Goal: Communication & Community: Answer question/provide support

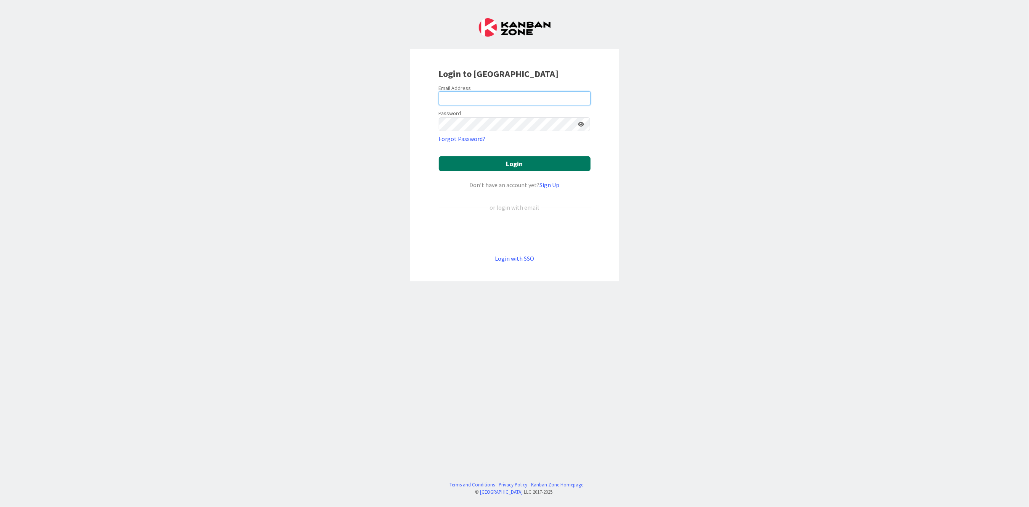
type input "[PERSON_NAME][EMAIL_ADDRESS][PERSON_NAME][DOMAIN_NAME][US_STATE]"
click at [486, 164] on button "Login" at bounding box center [515, 163] width 152 height 15
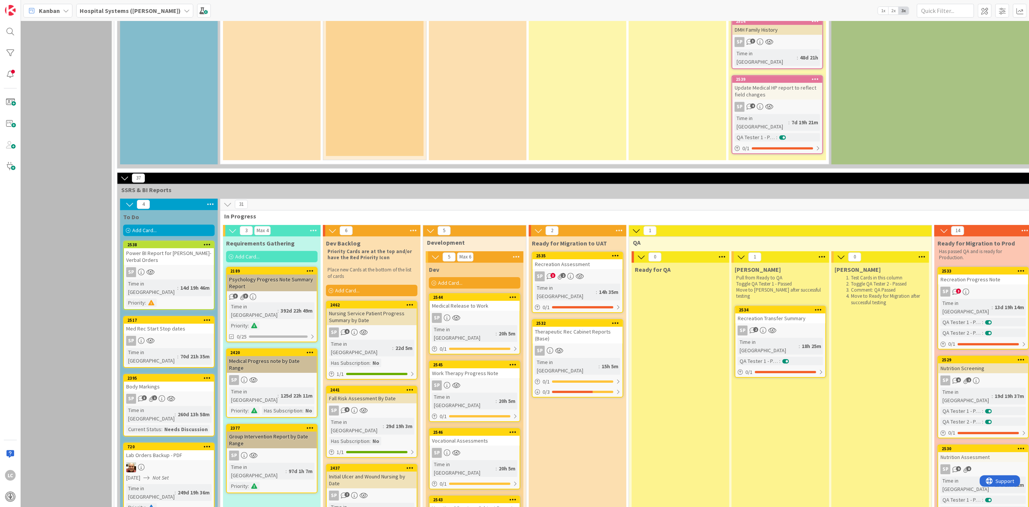
scroll to position [1687, 10]
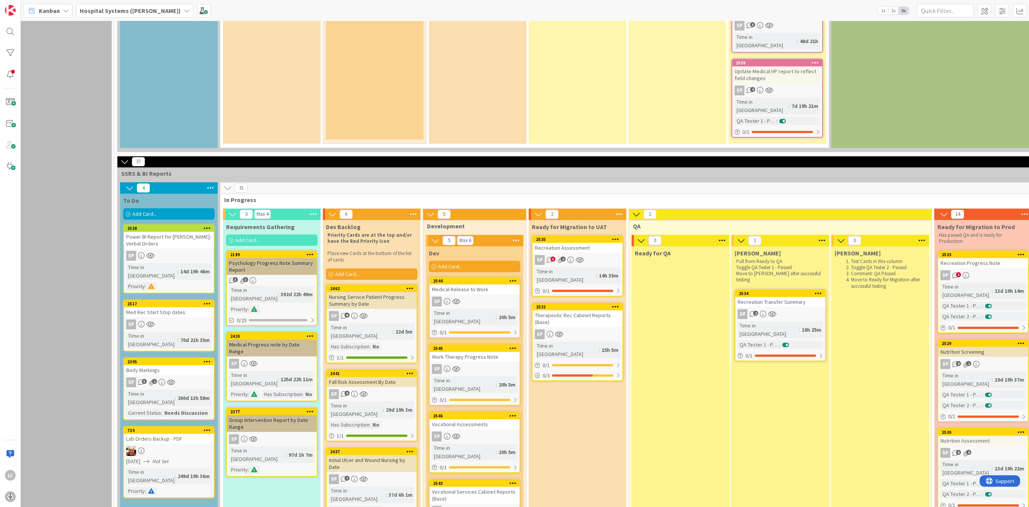
click at [550, 257] on icon "3" at bounding box center [550, 260] width 6 height 6
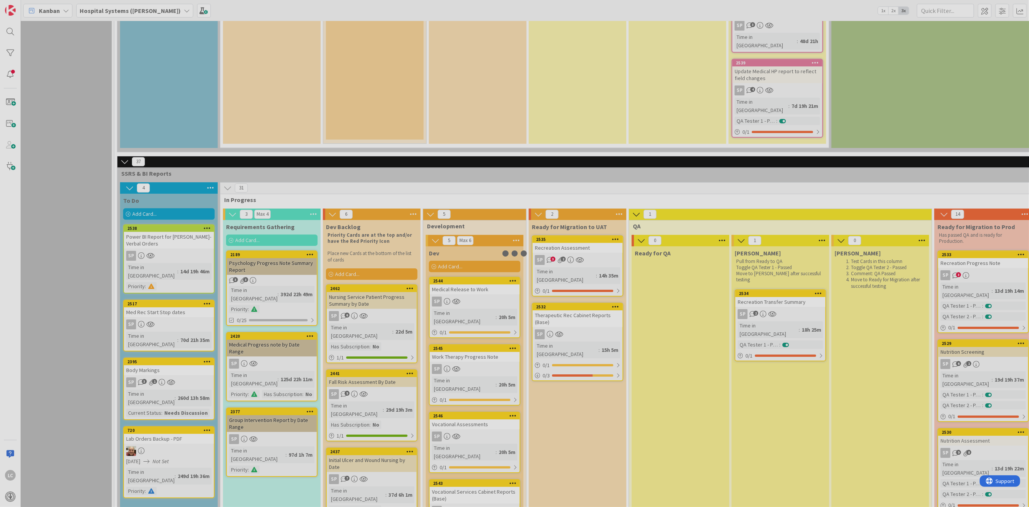
click at [550, 89] on div at bounding box center [514, 253] width 1029 height 507
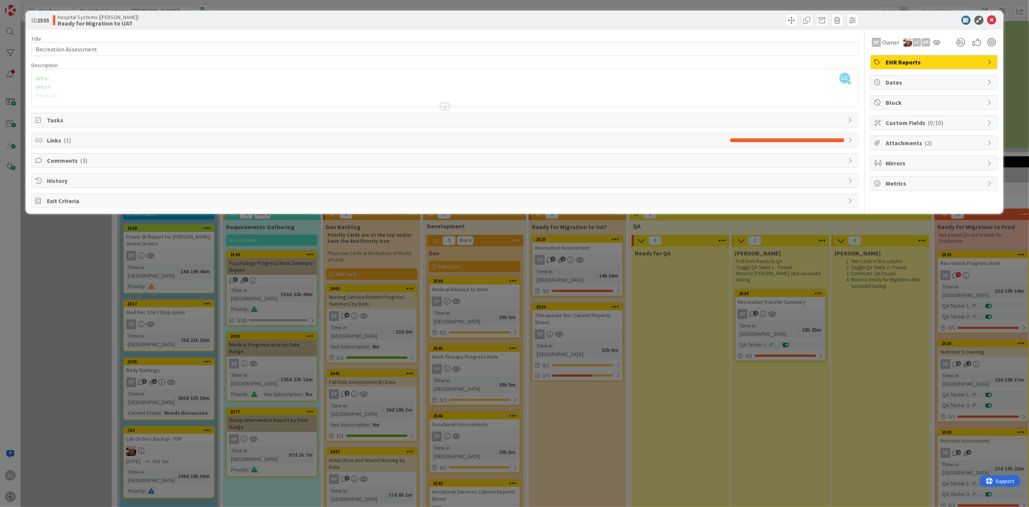
click at [55, 160] on span "Comments ( 3 )" at bounding box center [445, 160] width 797 height 9
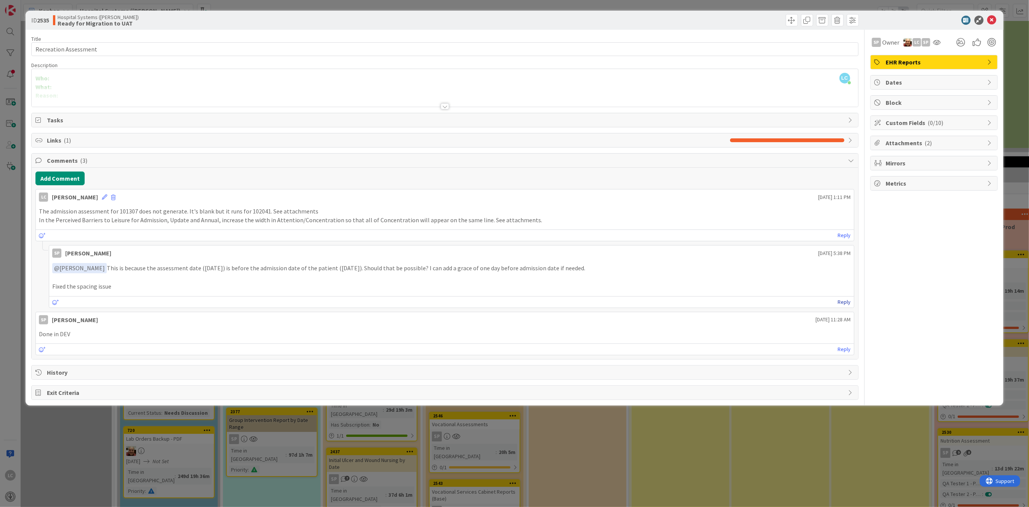
click at [842, 301] on link "Reply" at bounding box center [844, 302] width 13 height 10
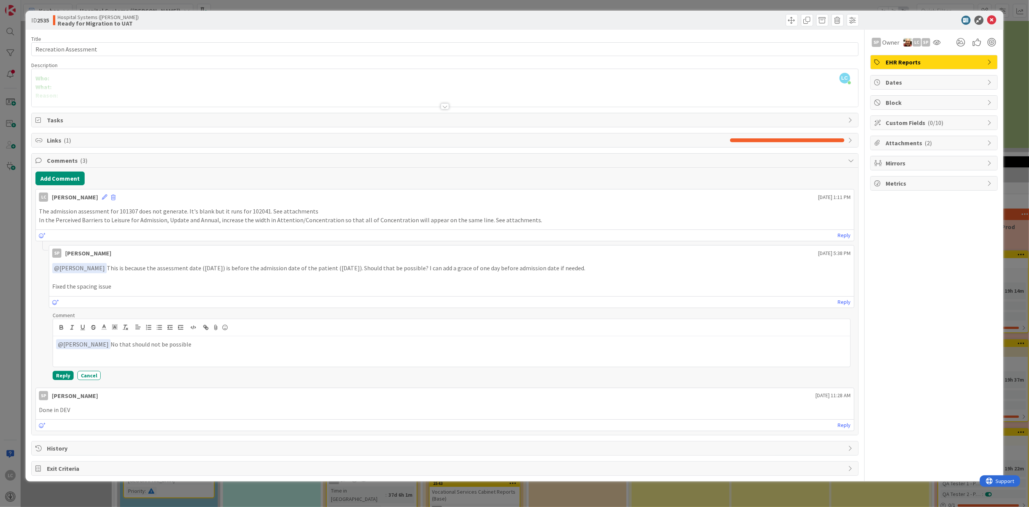
click at [103, 342] on p "﻿ @ [PERSON_NAME] ﻿ No that should not be possible" at bounding box center [451, 344] width 791 height 10
click at [106, 343] on p "﻿ @ [PERSON_NAME] ﻿ No that should not be possible" at bounding box center [451, 344] width 791 height 10
click at [158, 345] on p "﻿ @ [PERSON_NAME] ﻿ No, that should not be possible" at bounding box center [451, 344] width 791 height 10
click at [186, 349] on p "﻿ @ [PERSON_NAME] ﻿ No, that should not be possible" at bounding box center [451, 344] width 791 height 10
drag, startPoint x: 456, startPoint y: 343, endPoint x: 478, endPoint y: 345, distance: 22.1
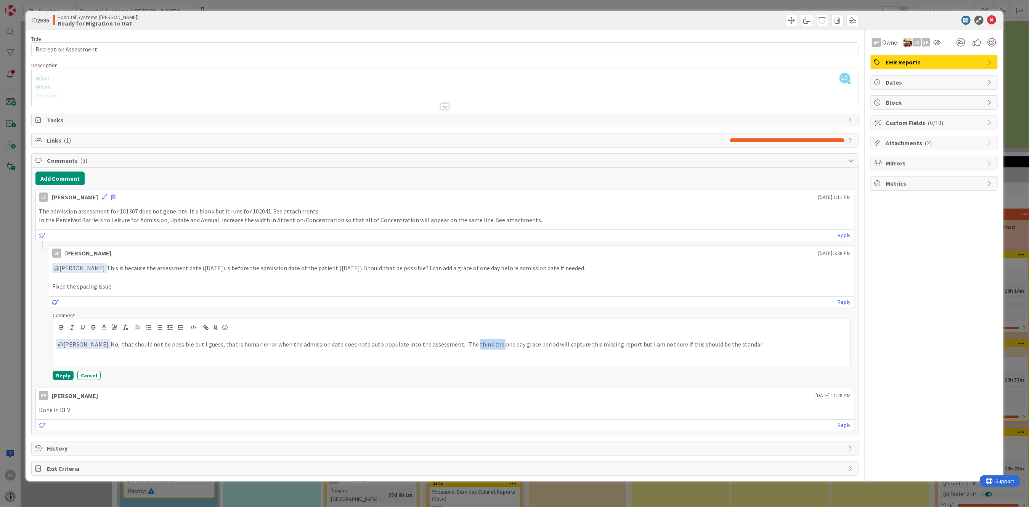
click at [478, 345] on p "﻿ @ [PERSON_NAME] ﻿ No, that should not be possible but I guess, that is human …" at bounding box center [451, 344] width 791 height 10
click at [709, 343] on p "﻿ @ [PERSON_NAME] ﻿ No, that should not be possible but I guess, that is human …" at bounding box center [451, 344] width 791 height 10
click at [746, 361] on li "[PERSON_NAME]" at bounding box center [781, 359] width 121 height 14
click at [690, 343] on p "﻿ @ [PERSON_NAME] ﻿ No, that should not be possible but I guess, that is human …" at bounding box center [451, 344] width 791 height 10
click at [694, 344] on p "﻿ @ [PERSON_NAME] ﻿ No, that should not be possible but I guess, that is human …" at bounding box center [451, 344] width 791 height 10
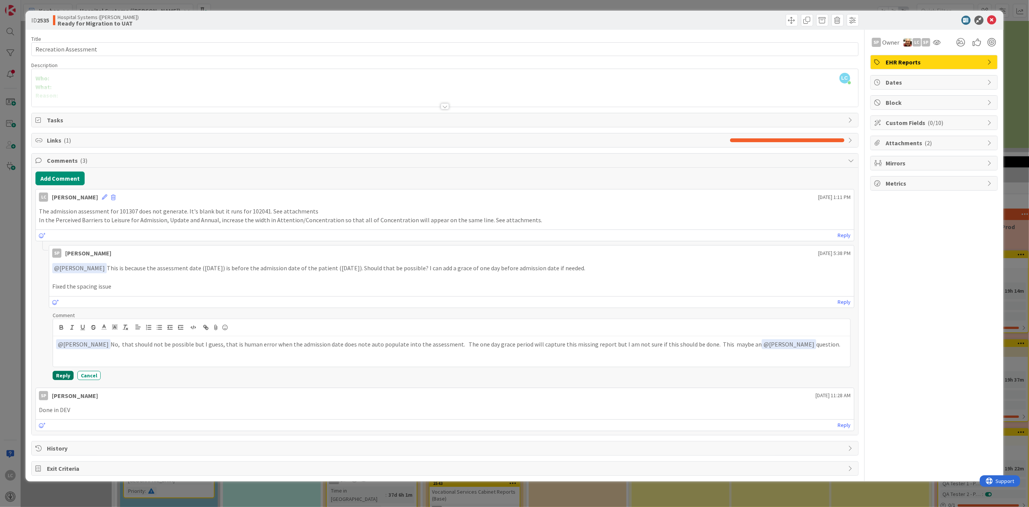
click at [65, 376] on button "Reply" at bounding box center [63, 375] width 21 height 9
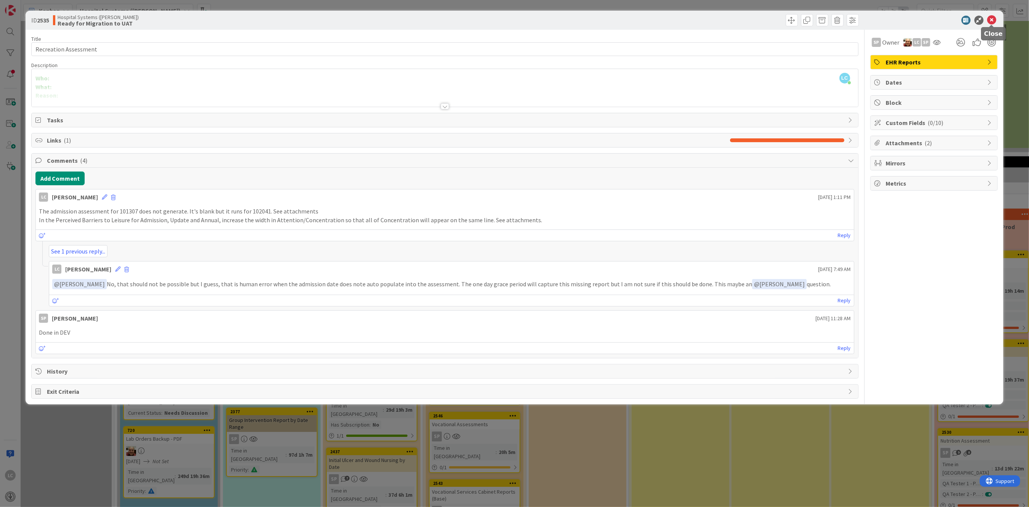
click at [993, 17] on icon at bounding box center [991, 20] width 9 height 9
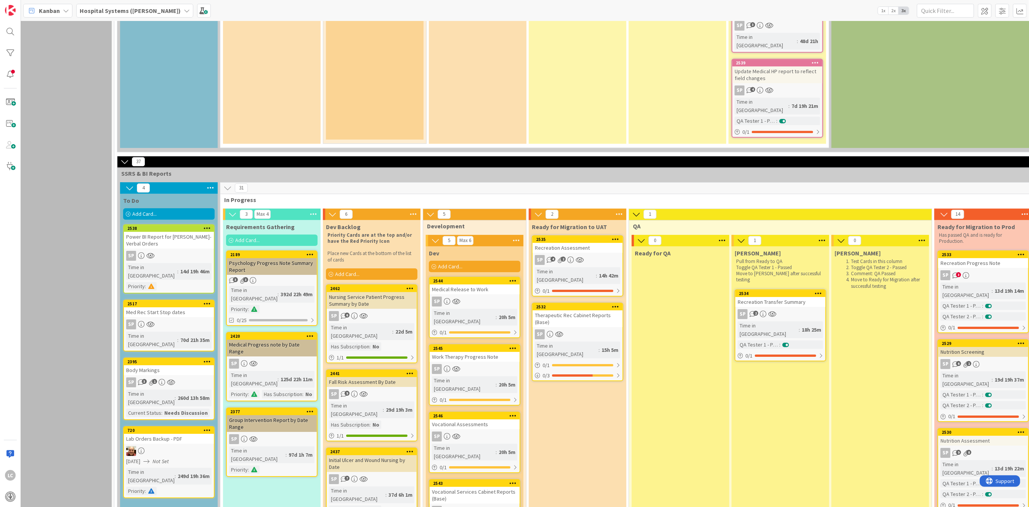
click at [458, 419] on div "Vocational Assessments" at bounding box center [475, 424] width 90 height 10
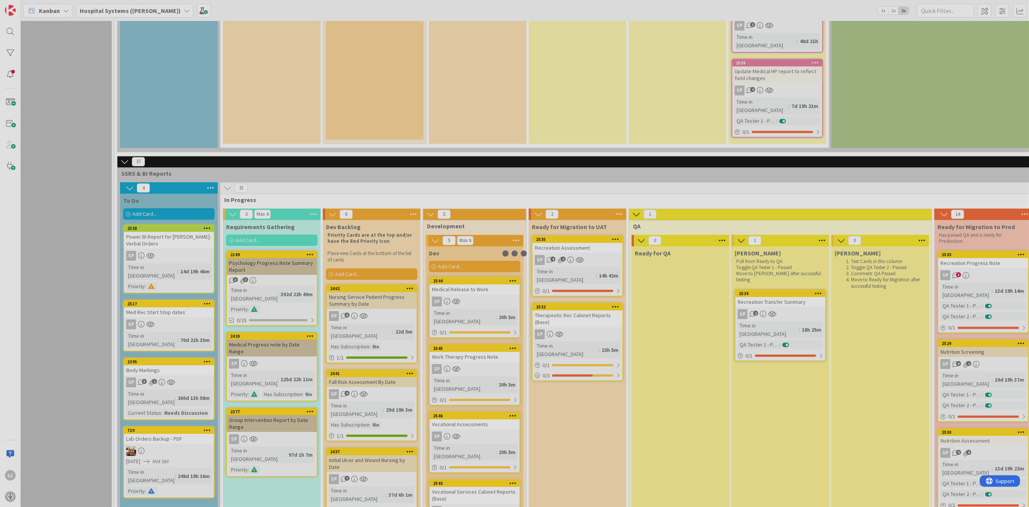
click at [458, 237] on div at bounding box center [514, 253] width 1029 height 507
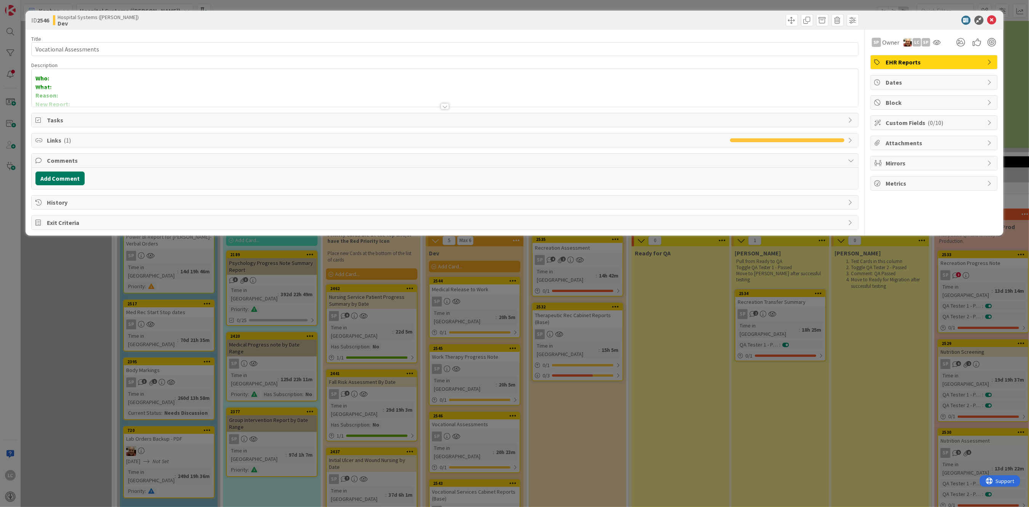
click at [49, 180] on button "Add Comment" at bounding box center [59, 179] width 49 height 14
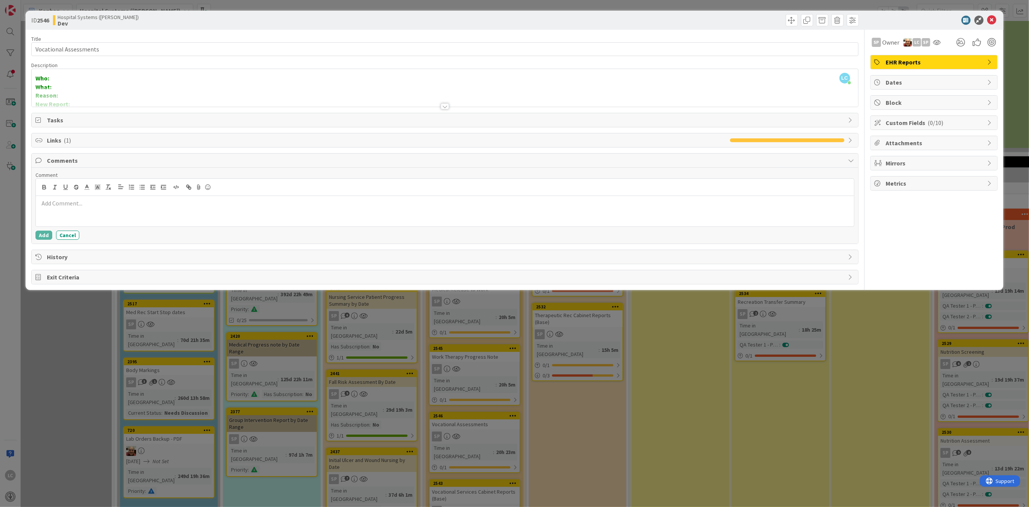
click at [55, 204] on p at bounding box center [444, 203] width 811 height 9
click at [87, 217] on li "SP [PERSON_NAME]" at bounding box center [99, 218] width 121 height 14
drag, startPoint x: 94, startPoint y: 206, endPoint x: 133, endPoint y: 206, distance: 38.9
click at [133, 206] on p "﻿ @ [PERSON_NAME] ﻿ The Assessment and Reassessment" at bounding box center [444, 204] width 811 height 10
click at [133, 206] on p "﻿ @ [PERSON_NAME] ﻿ The Reassessment" at bounding box center [444, 204] width 811 height 10
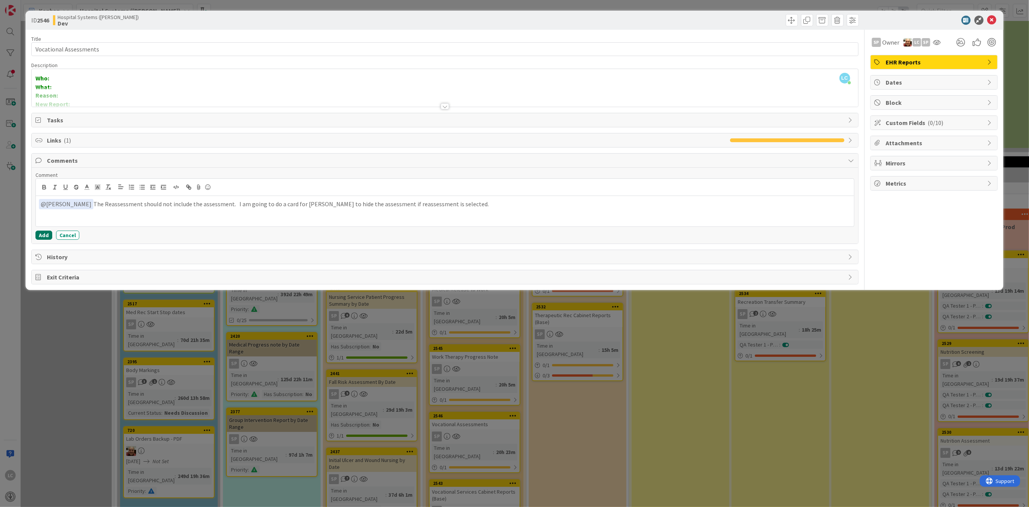
click at [39, 237] on button "Add" at bounding box center [43, 235] width 17 height 9
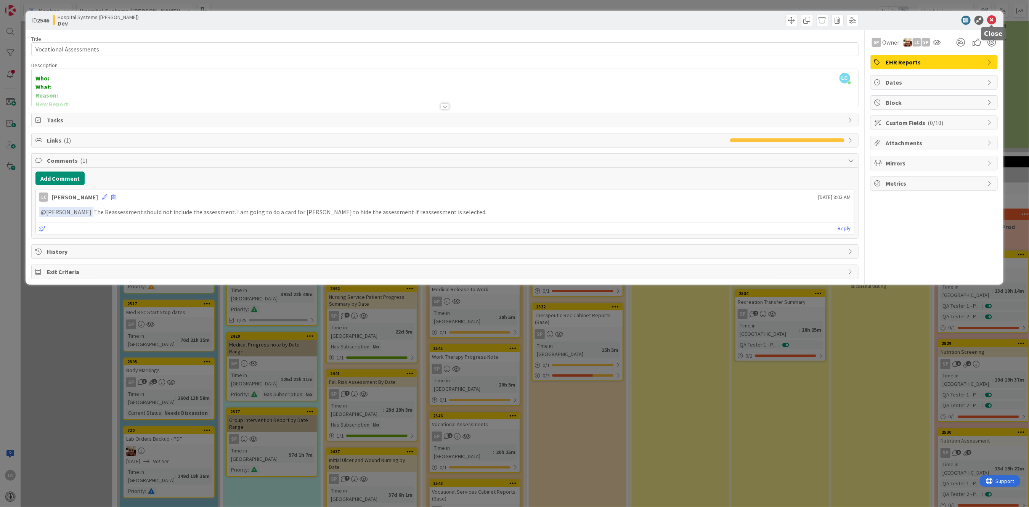
click at [993, 17] on icon at bounding box center [991, 20] width 9 height 9
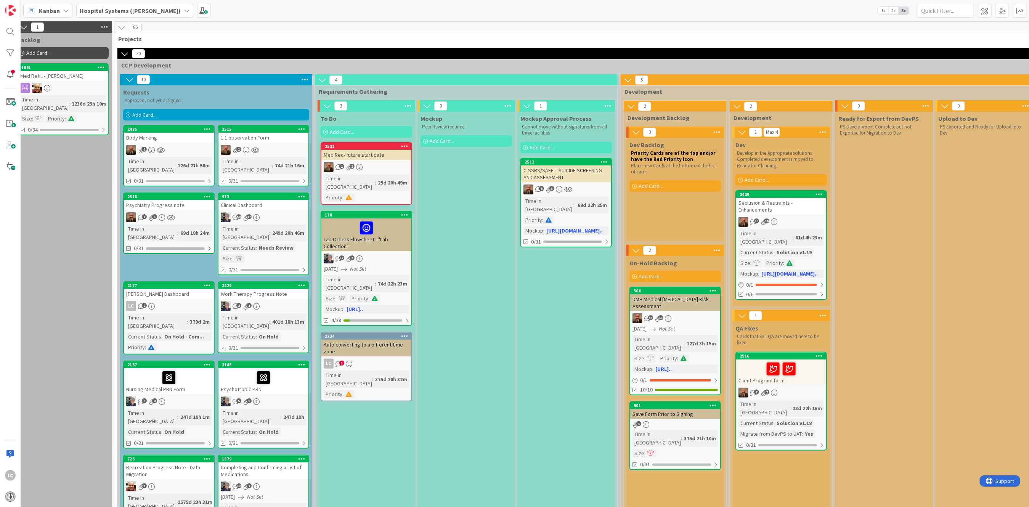
scroll to position [0, 10]
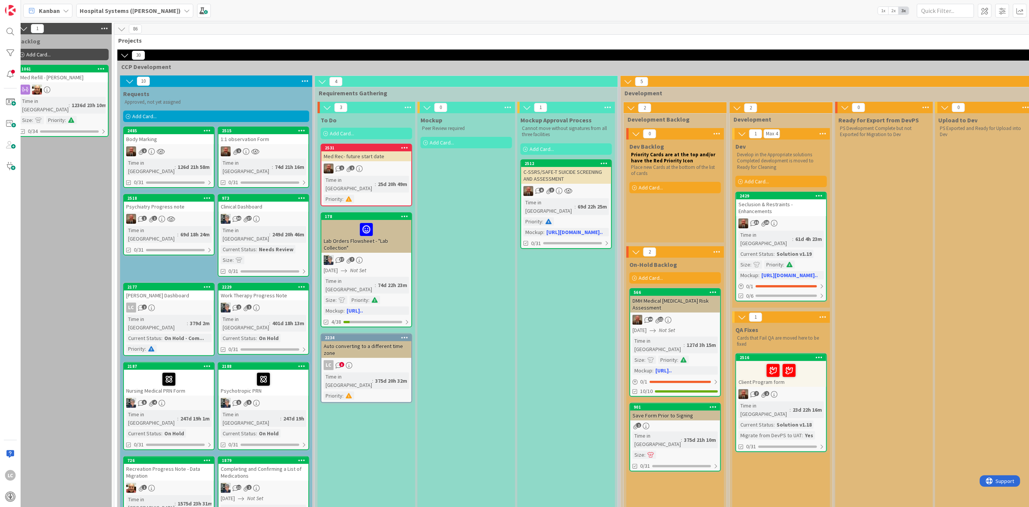
click at [207, 117] on div "Add Card..." at bounding box center [216, 116] width 186 height 11
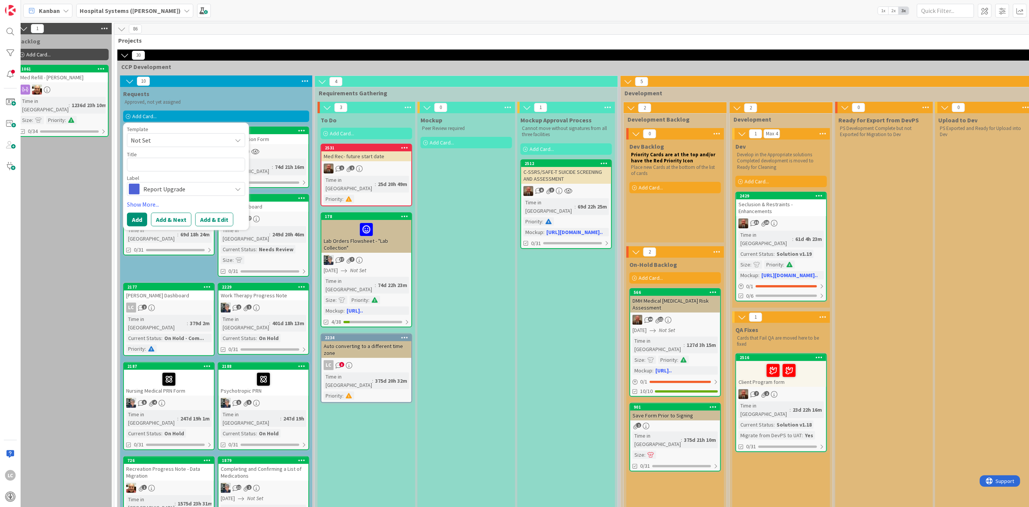
click at [212, 138] on span "Not Set" at bounding box center [178, 140] width 95 height 10
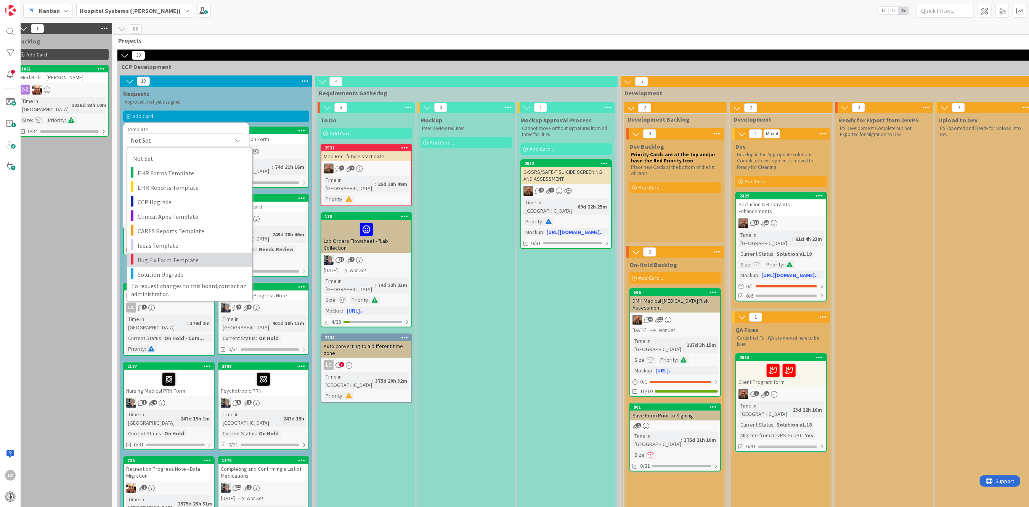
click at [163, 258] on span "Bug Fix Form Template" at bounding box center [192, 260] width 109 height 10
type textarea "x"
type textarea "Bug Fix Form Template"
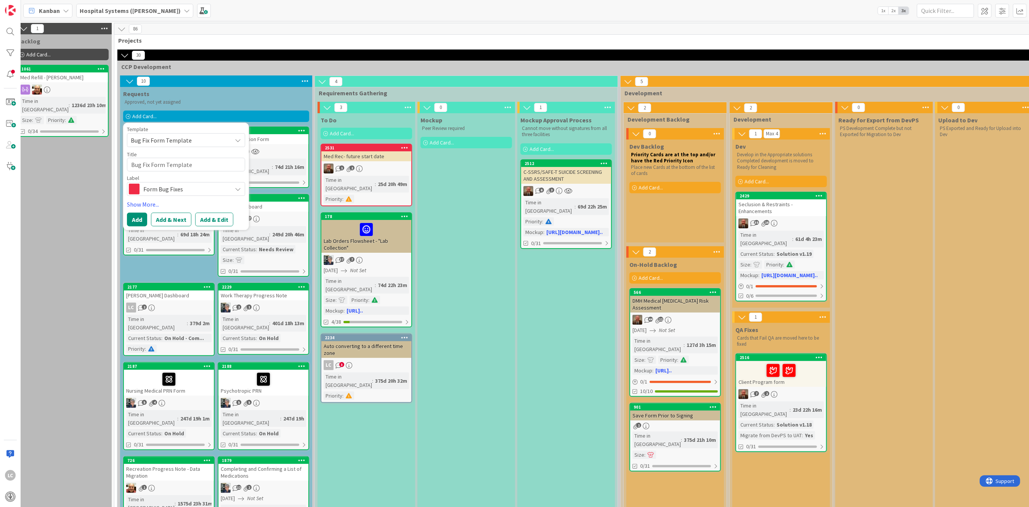
click at [194, 137] on span "Bug Fix Form Template" at bounding box center [178, 140] width 95 height 10
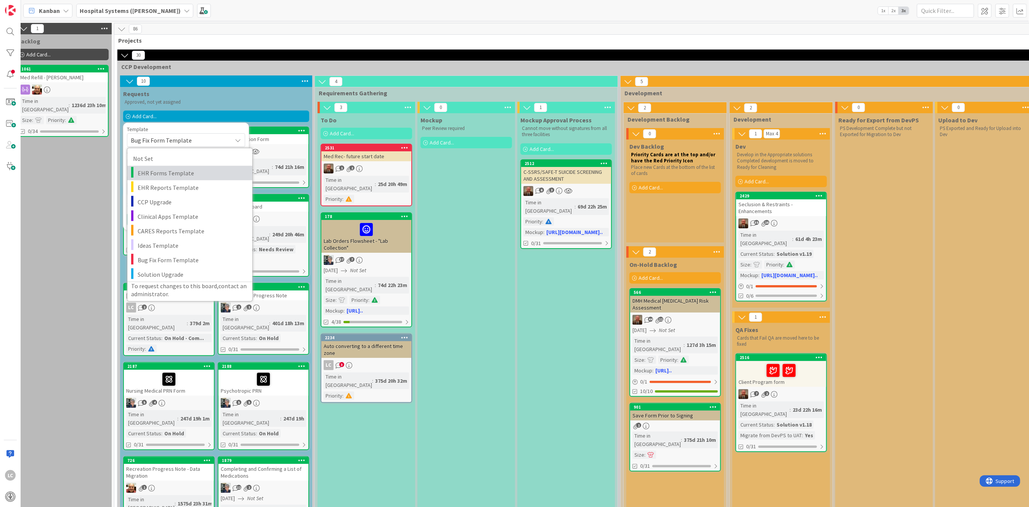
click at [162, 174] on span "EHR Forms Template" at bounding box center [192, 173] width 109 height 10
type textarea "x"
type textarea "EHR Forms Template"
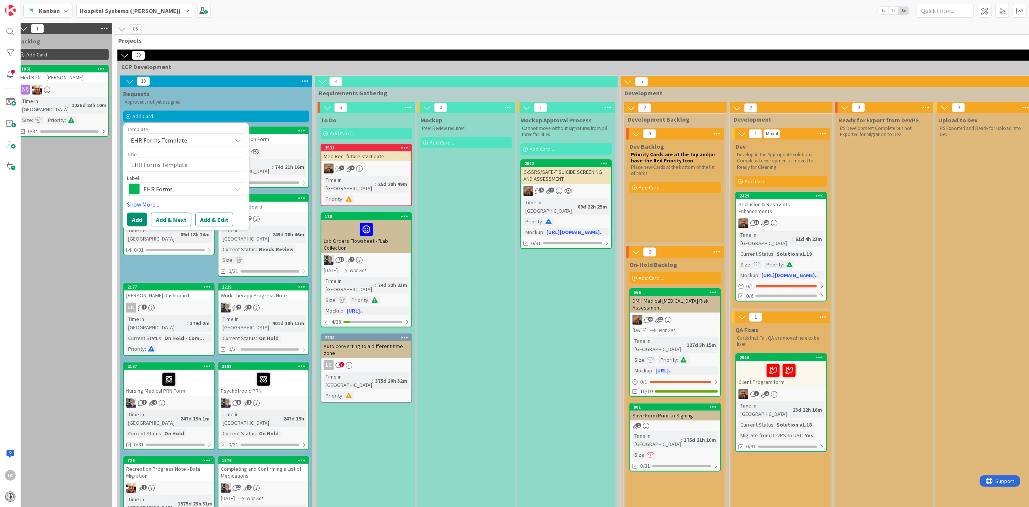
click at [235, 139] on icon at bounding box center [238, 140] width 6 height 6
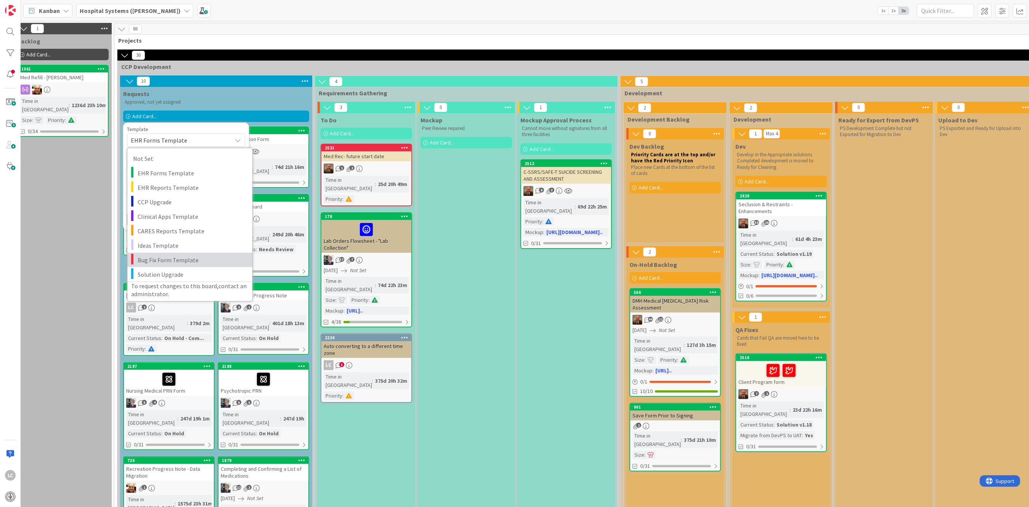
click at [142, 257] on span "Bug Fix Form Template" at bounding box center [192, 260] width 109 height 10
type textarea "x"
type textarea "Bug Fix Form Template"
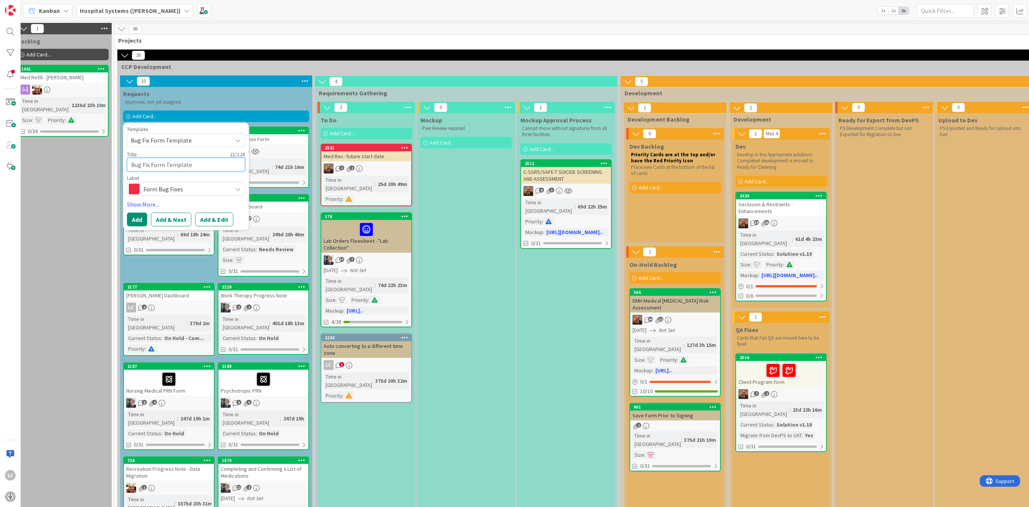
drag, startPoint x: 197, startPoint y: 164, endPoint x: 103, endPoint y: 157, distance: 93.7
click at [204, 164] on textarea "Bug Fix Form Template" at bounding box center [186, 165] width 118 height 14
drag, startPoint x: 195, startPoint y: 165, endPoint x: 79, endPoint y: 174, distance: 116.6
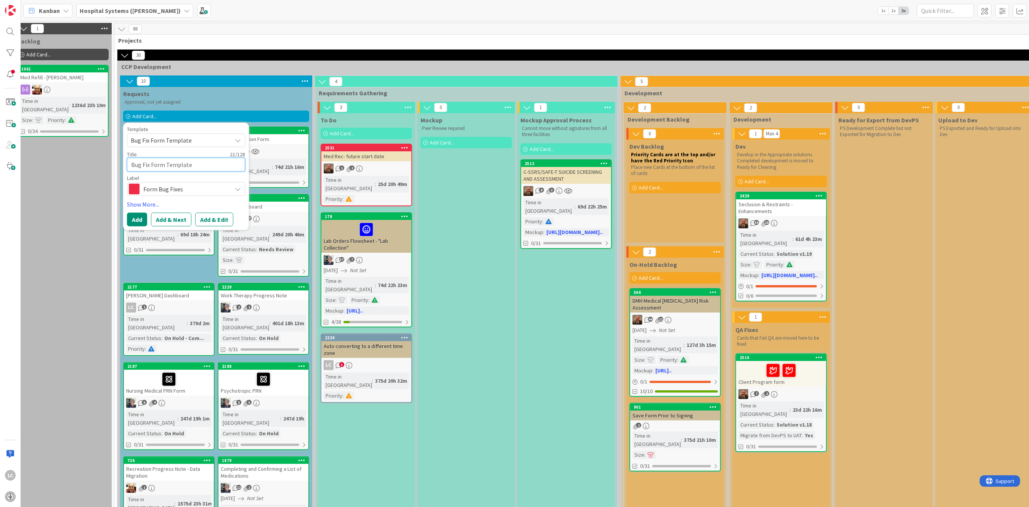
type textarea "x"
type textarea "V"
type textarea "x"
type textarea "Vo"
type textarea "x"
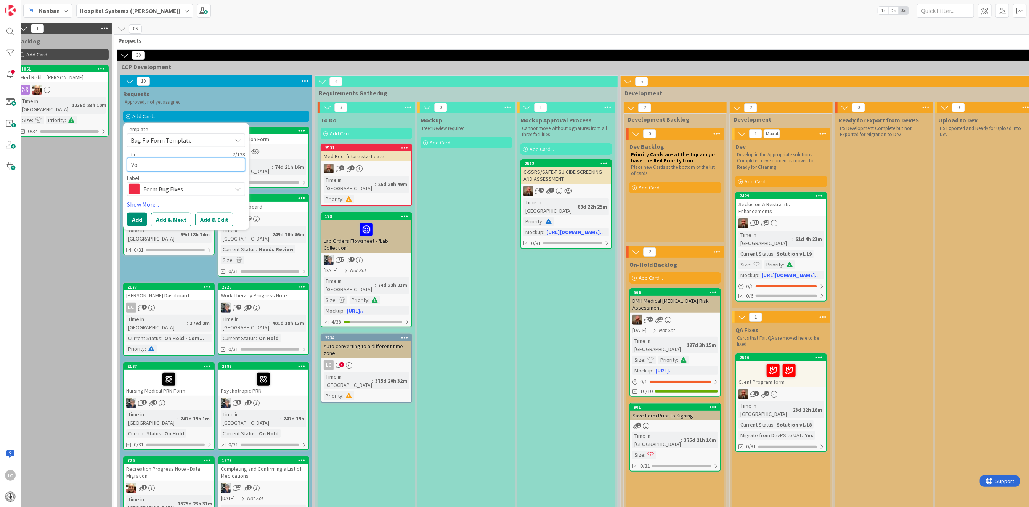
type textarea "Voc"
type textarea "x"
type textarea "Voca"
type textarea "x"
type textarea "Vocati"
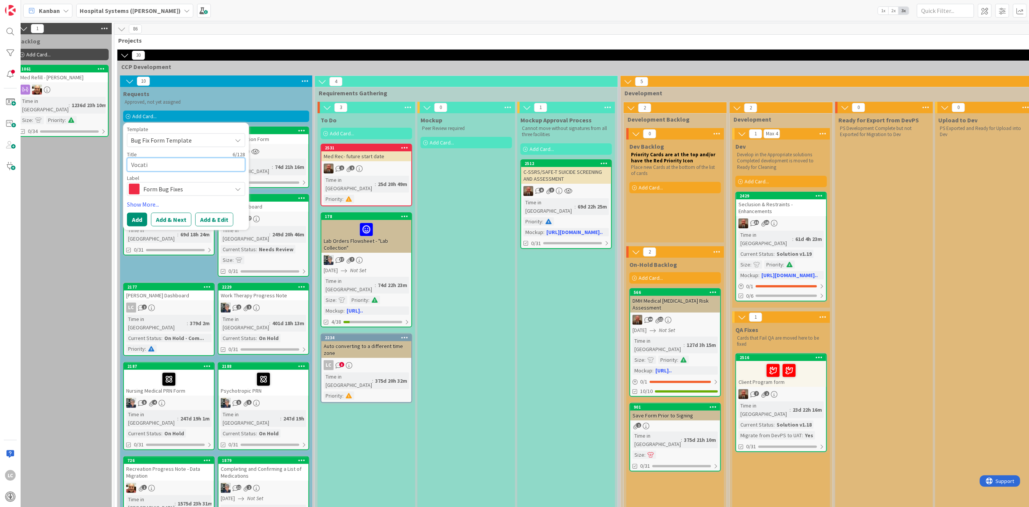
type textarea "x"
type textarea "Vocatio"
type textarea "x"
type textarea "Vocation"
type textarea "x"
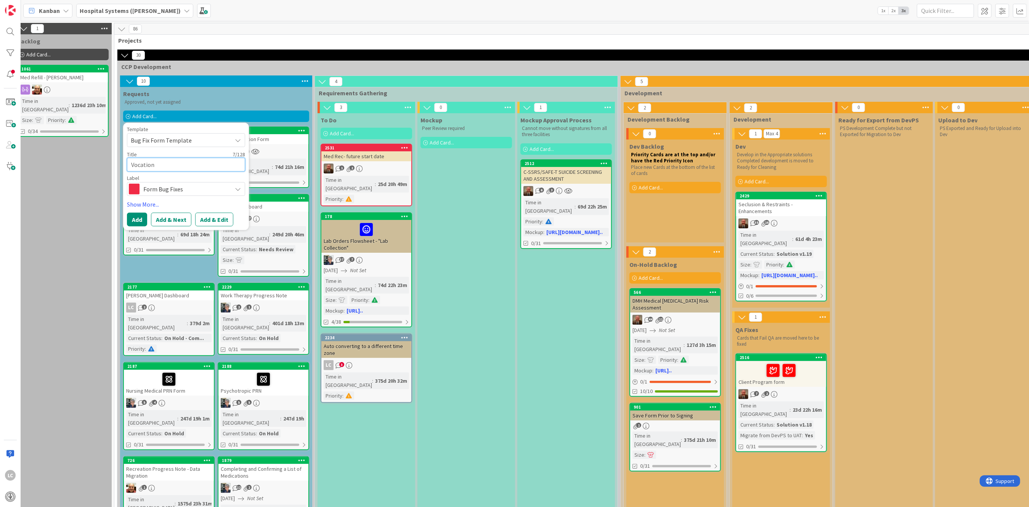
type textarea "Vocationa"
type textarea "x"
type textarea "Vocational"
type textarea "x"
type textarea "Vocational"
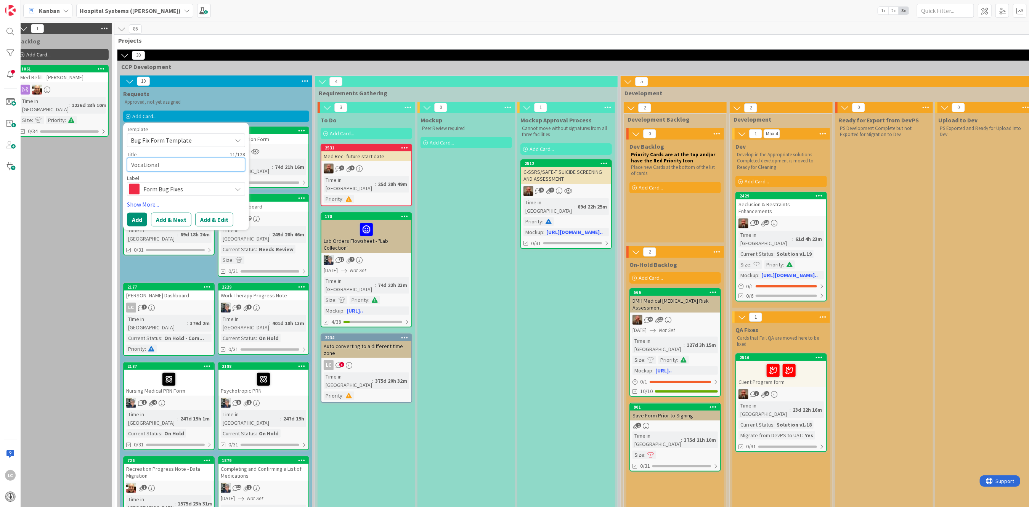
type textarea "x"
type textarea "Vocational S"
type textarea "x"
type textarea "Vocational Se"
type textarea "x"
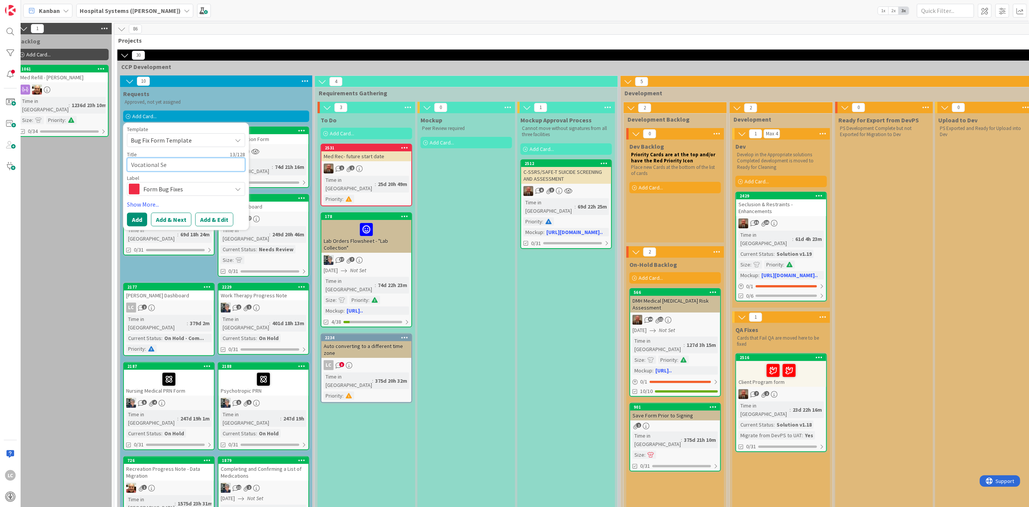
type textarea "Vocational Ser"
type textarea "x"
type textarea "Vocational Seri"
type textarea "x"
type textarea "Vocational Seriv"
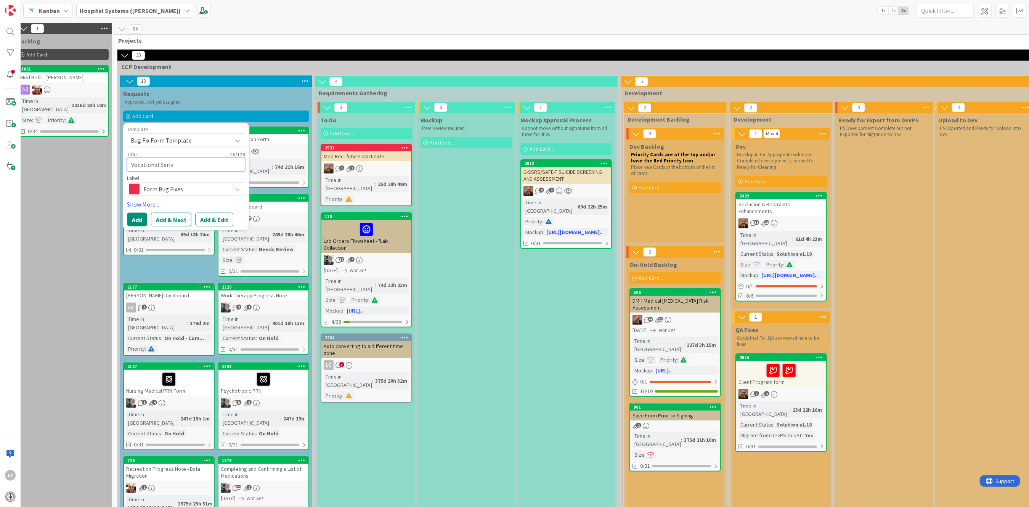
type textarea "x"
type textarea "Vocational Serivc"
type textarea "x"
type textarea "Vocational Serivce"
type textarea "x"
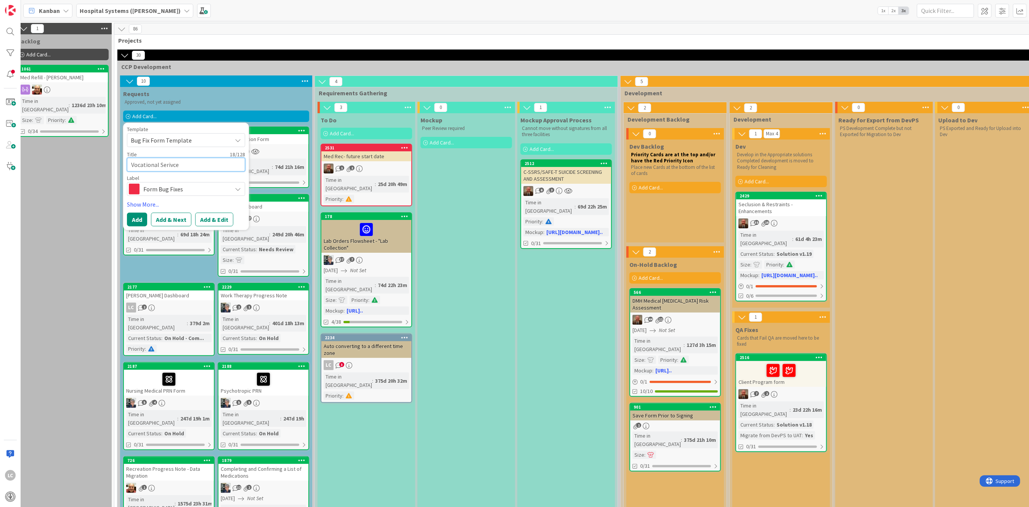
type textarea "Vocational Serivces"
type textarea "x"
type textarea "Vocational Serivces"
type textarea "x"
type textarea "Vocational Serivces -"
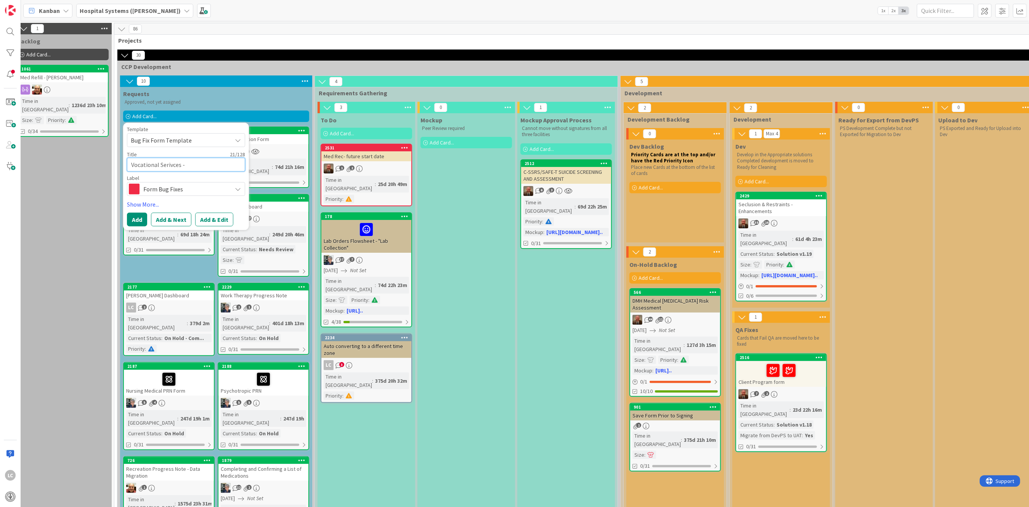
type textarea "x"
type textarea "Vocational Serivces -R"
type textarea "x"
type textarea "Vocational Serivces -Re"
type textarea "x"
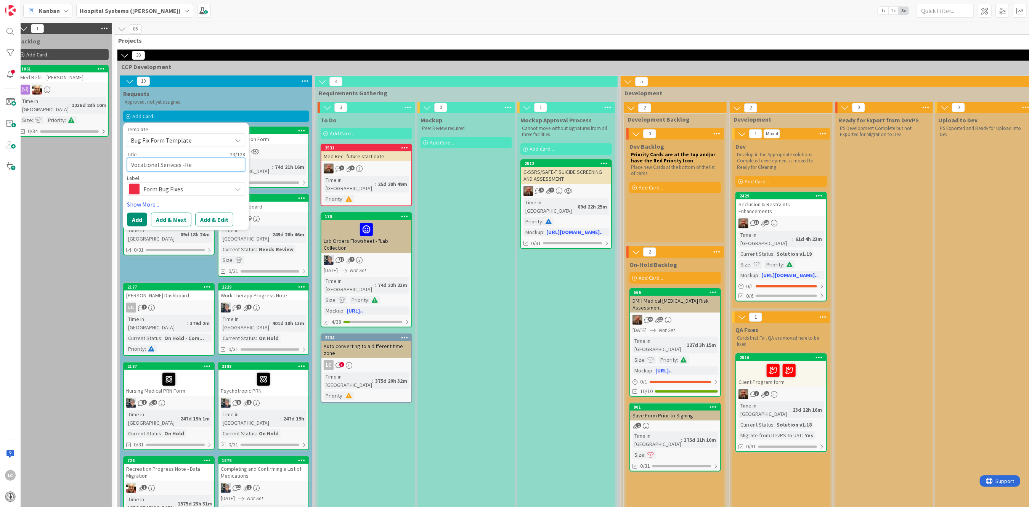
type textarea "Vocational Serivces -Rea"
type textarea "x"
type textarea "Vocational Serivces -Reas"
type textarea "x"
type textarea "Vocational Serivces -Reass"
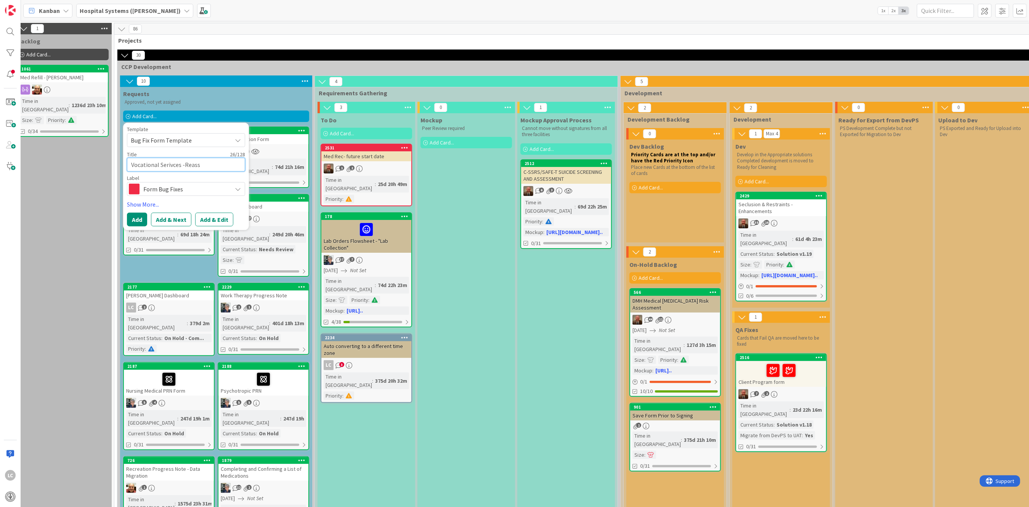
type textarea "x"
type textarea "Vocational Serivces -Reasse"
type textarea "x"
type textarea "Vocational Serivces -Reasses"
type textarea "x"
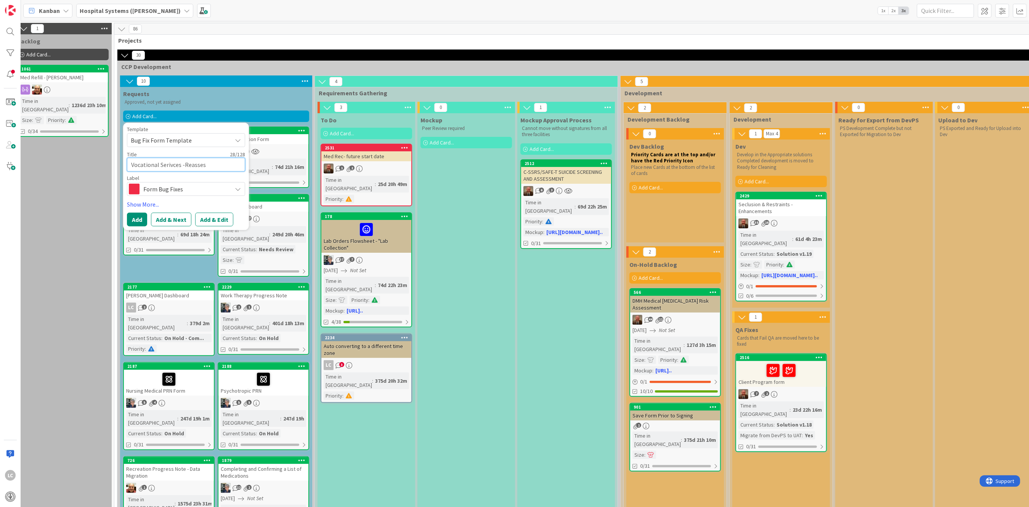
type textarea "Vocational Serivces -Reassess"
type textarea "x"
type textarea "Vocational Serivces -Reassessm"
type textarea "x"
type textarea "Vocational Serivces -Reassessme"
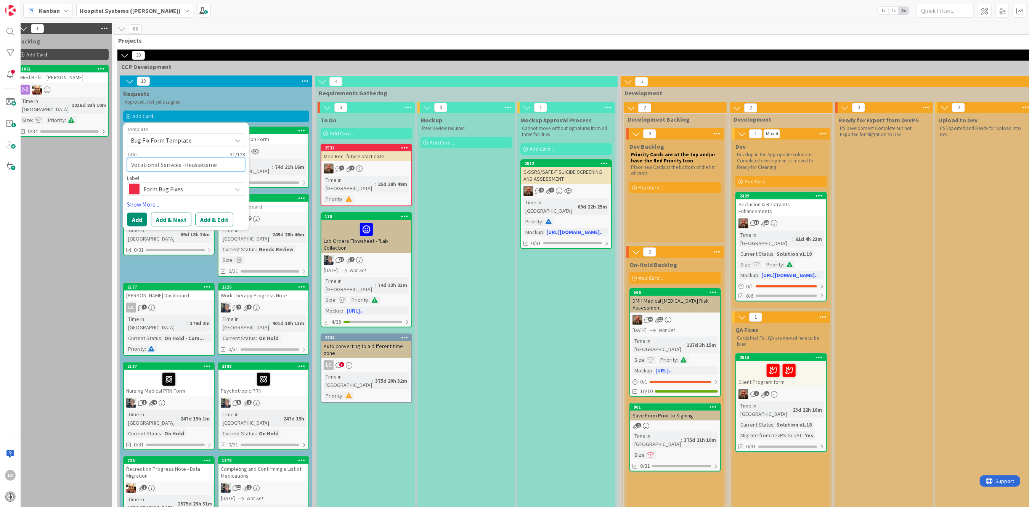
type textarea "x"
type textarea "Vocational Serivces -Reassessmen"
type textarea "x"
type textarea "Vocational Serivces -Reassessment"
click at [161, 162] on textarea "Vocational Serivces -Reassessment" at bounding box center [186, 165] width 118 height 14
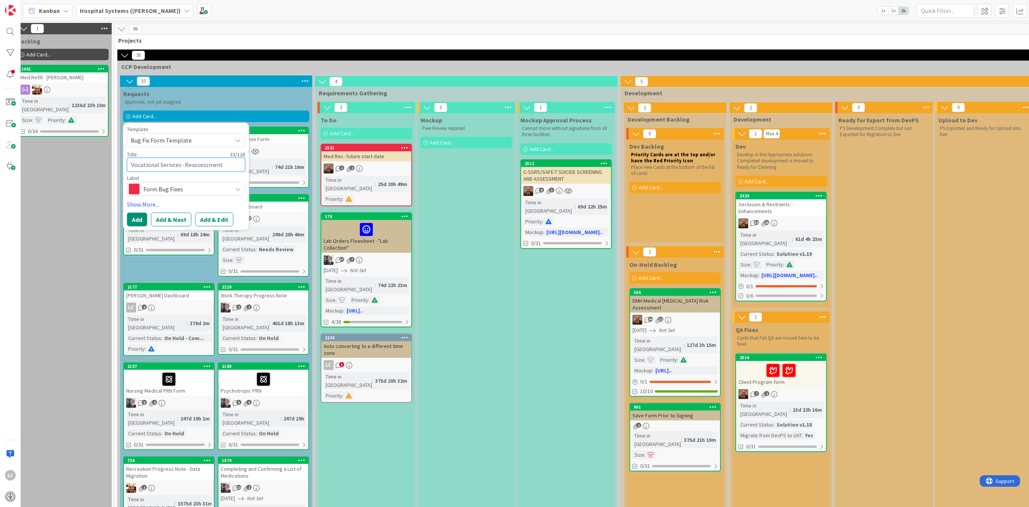
click at [160, 163] on textarea "Vocational Serivces -Reassessment" at bounding box center [186, 165] width 118 height 14
type textarea "x"
type textarea "Vocational ASerivces -Reassessment"
type textarea "x"
type textarea "Vocational AsSerivces -Reassessment"
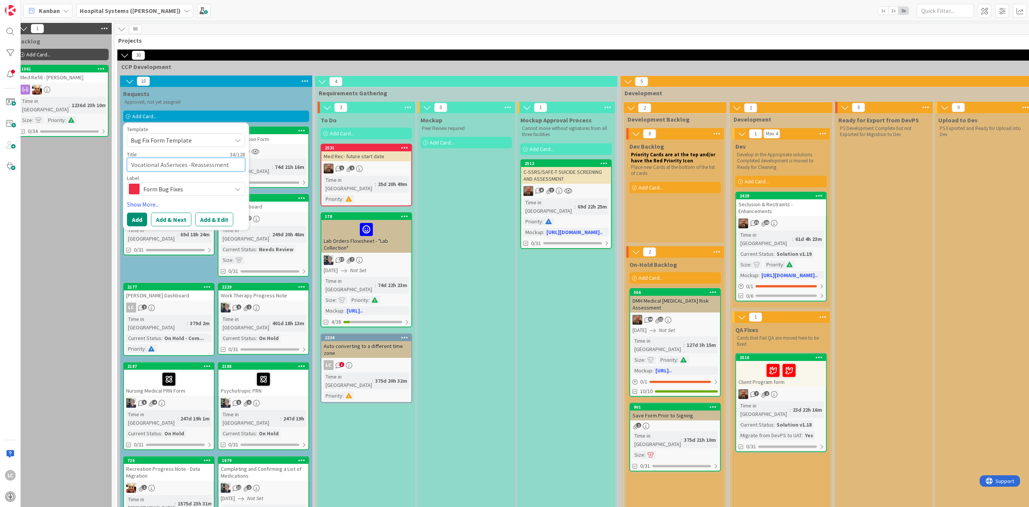
type textarea "x"
type textarea "Vocational AssSerivces -Reassessment"
type textarea "x"
type textarea "Vocational AsseSerivces -Reassessment"
type textarea "x"
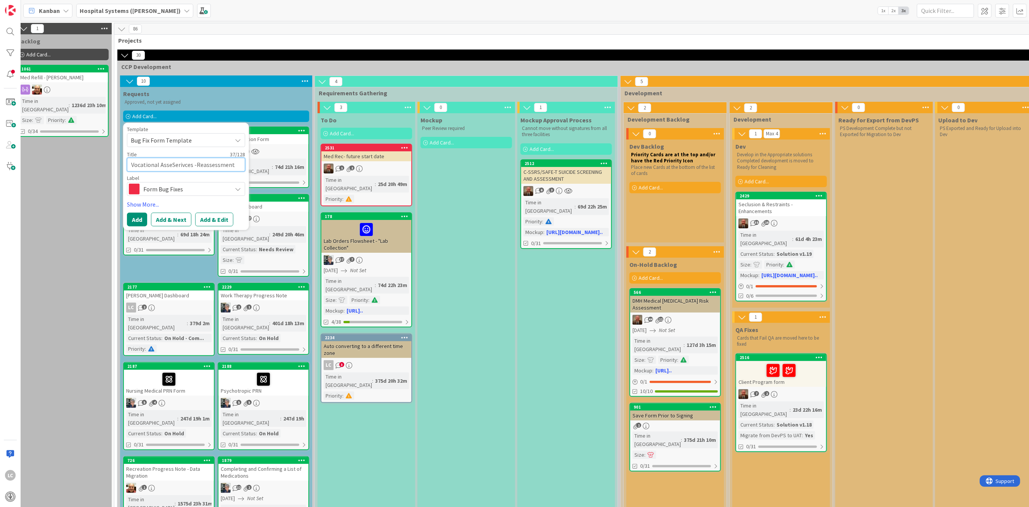
type textarea "Vocational AssesSerivces -Reassessment"
type textarea "x"
type textarea "Vocational AssessSerivces -Reassessment"
type textarea "x"
type textarea "Vocational AssessmSerivces -Reassessment"
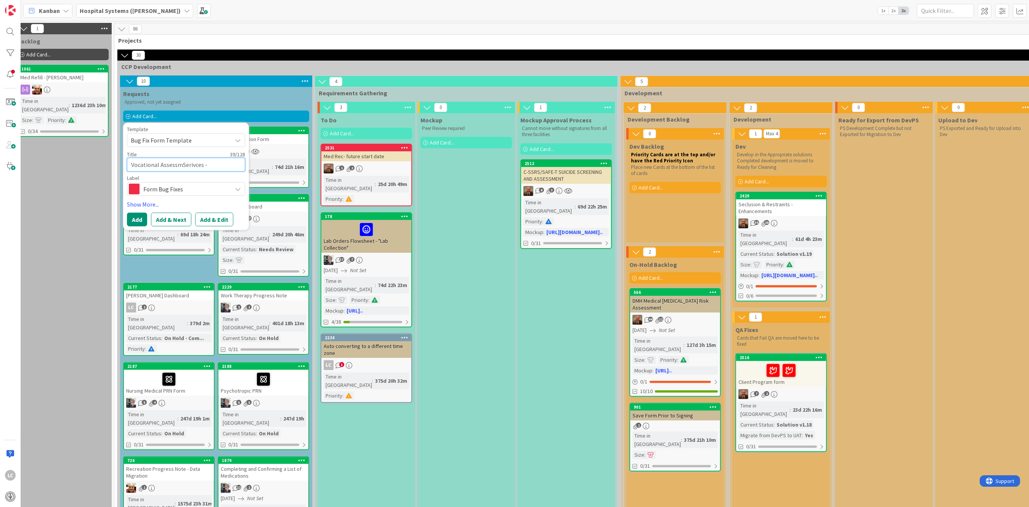
type textarea "x"
type textarea "Vocational AssessmeSerivces -Reassessment"
type textarea "x"
type textarea "Vocational AssessmenSerivces -Reassessment"
type textarea "x"
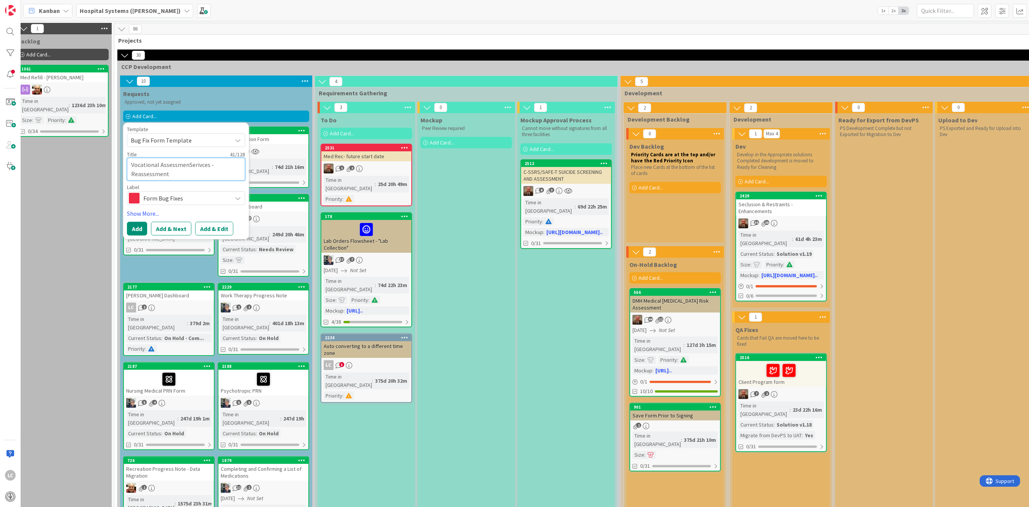
type textarea "Vocational AssessmentSerivces -Reassessment"
type textarea "x"
type textarea "Vocational AssessmentsSerivces -Reassessment"
type textarea "x"
type textarea "Vocational Assessmentserivces -Reassessment"
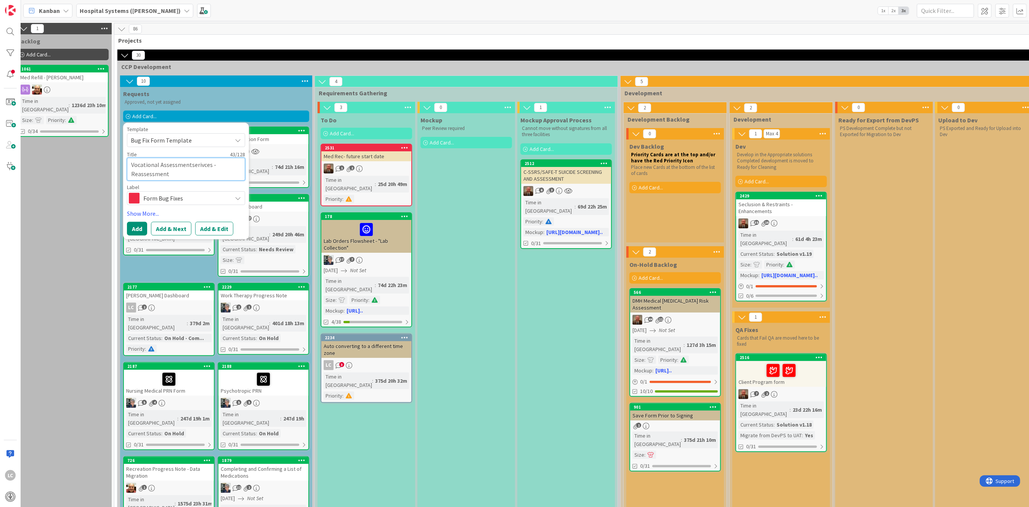
type textarea "x"
type textarea "Vocational Assessmentsrivces -Reassessment"
type textarea "x"
type textarea "Vocational Assessmentsivces -Reassessment"
type textarea "x"
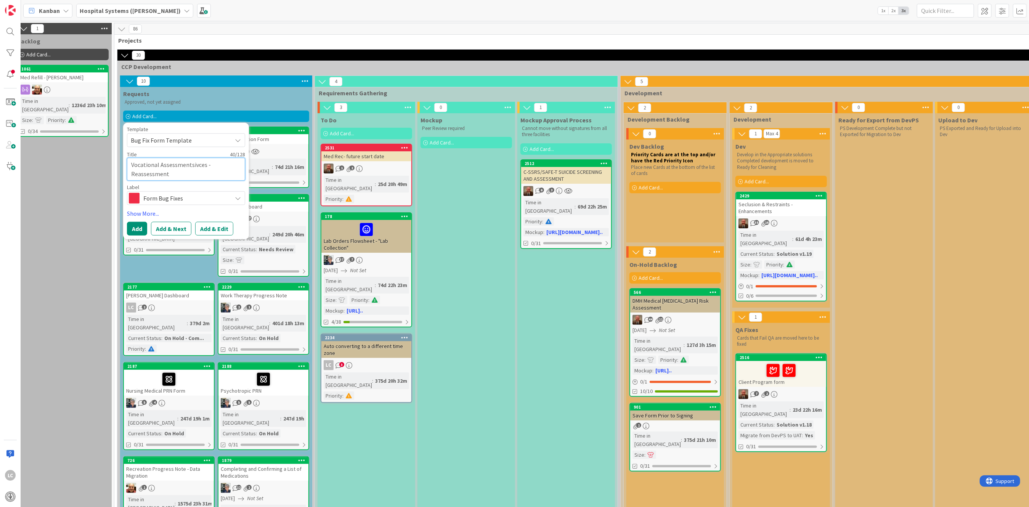
type textarea "Vocational Assessmentsvces -Reassessment"
type textarea "x"
type textarea "Vocational Assessmentsces -Reassessment"
type textarea "x"
type textarea "Vocational Assessmentses -Reassessment"
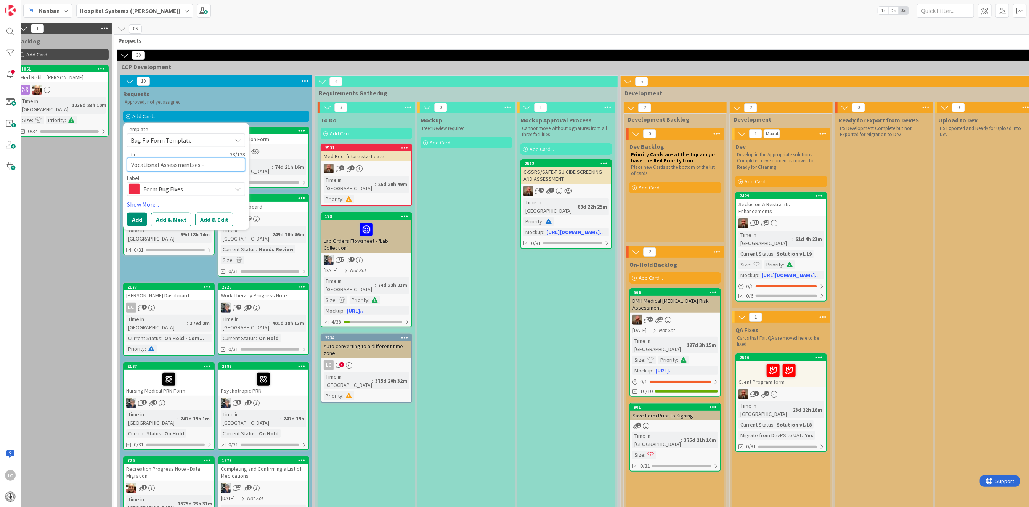
type textarea "x"
type textarea "Vocational Assessmentss -Reassessment"
type textarea "x"
type textarea "Vocational Assessments -Reassessment"
click at [216, 220] on button "Add & Edit" at bounding box center [214, 220] width 38 height 14
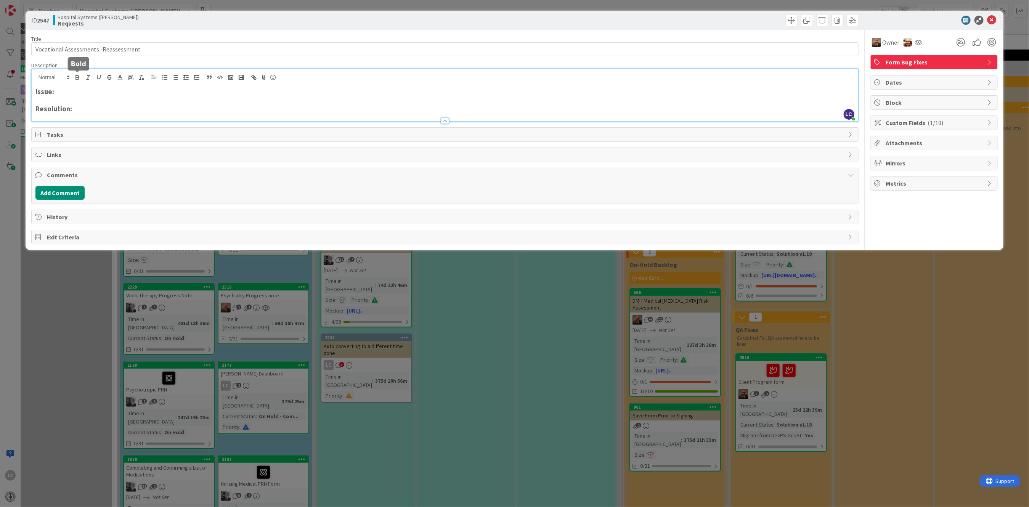
click at [75, 77] on div "LC [PERSON_NAME] just joined Issue: Resolution:" at bounding box center [445, 95] width 826 height 52
click at [481, 91] on strong "Issue: When the Assessment Type is Re-Assessment, the Vocational Assessment for…" at bounding box center [293, 91] width 517 height 9
click at [528, 91] on strong "Issue: When the Assessment Type is Re-Assessment, the Vocational Assessment for…" at bounding box center [302, 91] width 534 height 9
click at [55, 91] on strong "Issue: When the Assessment Type is Re-Assessment, the Vocational Assessment for…" at bounding box center [302, 91] width 534 height 9
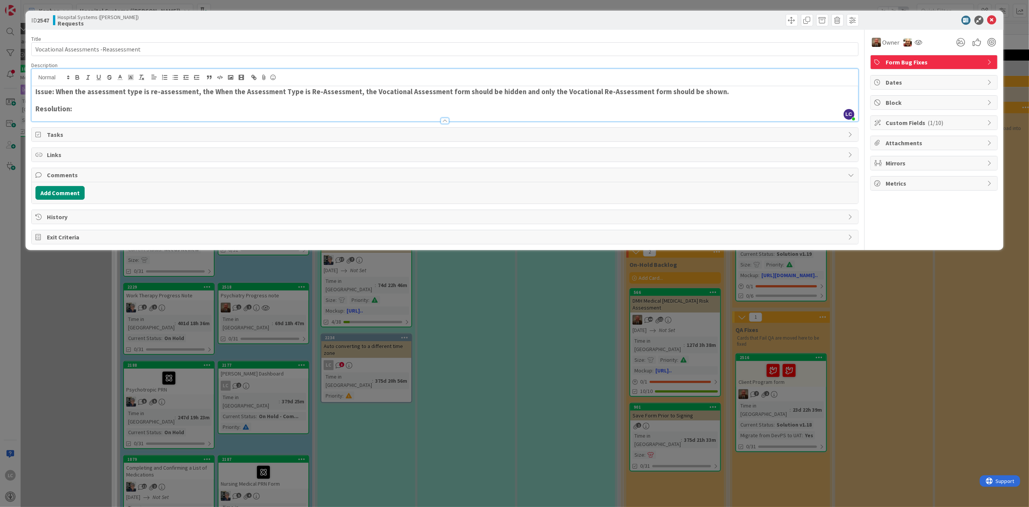
click at [55, 91] on strong "Issue: When the assessment type is re-assessment, the When the Assessment Type …" at bounding box center [381, 91] width 693 height 9
click at [289, 90] on strong "Issue: On the Vocation Assessments, when the assessment type is re-assessment, …" at bounding box center [431, 91] width 792 height 9
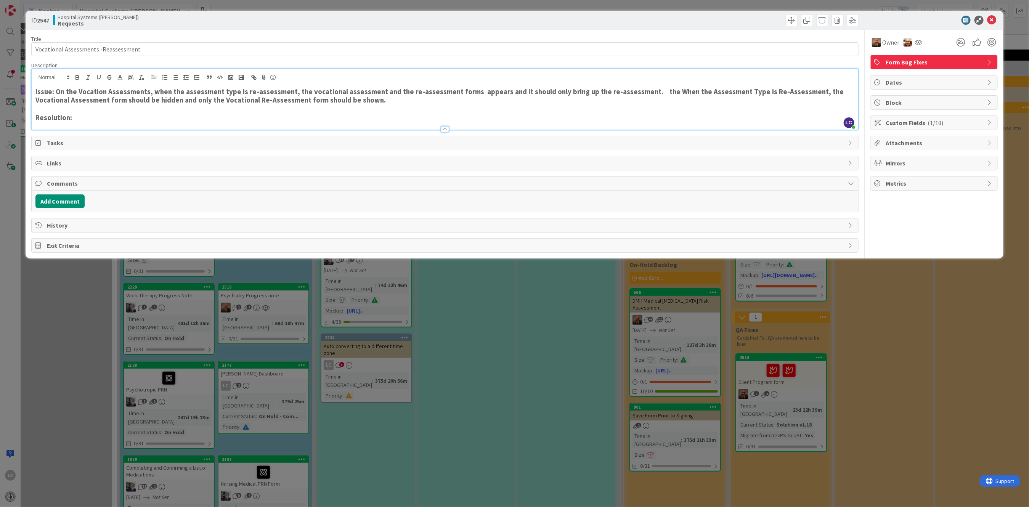
click at [491, 91] on strong "Issue: On the Vocation Assessments, when the assessment type is re-assessment, …" at bounding box center [440, 95] width 810 height 17
click at [494, 91] on strong "Issue: On the Vocation Assessments, when the assessment type is re-assessment, …" at bounding box center [434, 95] width 798 height 17
drag, startPoint x: 563, startPoint y: 91, endPoint x: 574, endPoint y: 91, distance: 11.4
click at [574, 91] on strong "Issue: On the Vocation Assessments, when the assessment type is re-assessment, …" at bounding box center [434, 95] width 798 height 17
drag, startPoint x: 560, startPoint y: 93, endPoint x: 618, endPoint y: 90, distance: 58.4
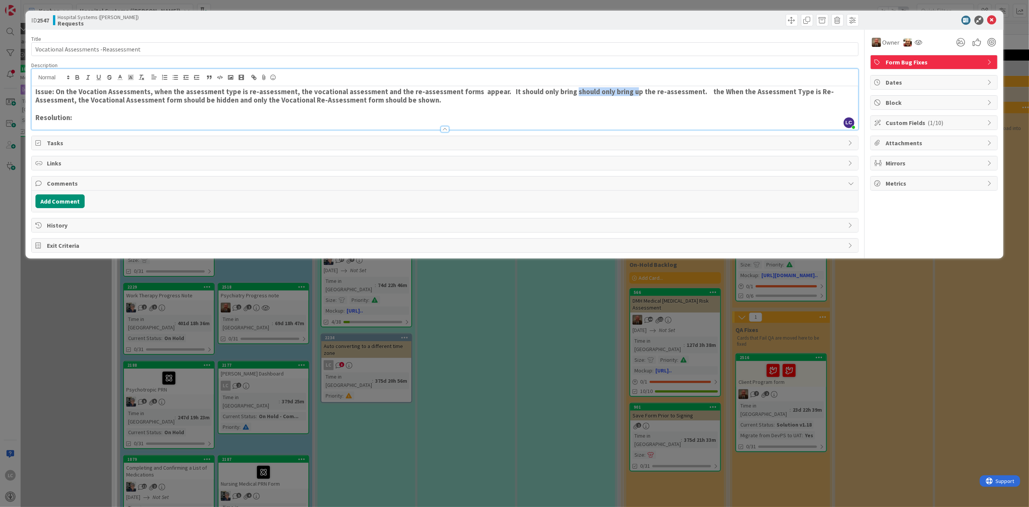
click at [618, 90] on strong "Issue: On the Vocation Assessments, when the assessment type is re-assessment, …" at bounding box center [434, 95] width 798 height 17
click at [611, 92] on strong "Issue: On the Vocation Assessments, when the assessment type is re-assessment, …" at bounding box center [434, 95] width 798 height 17
drag, startPoint x: 614, startPoint y: 92, endPoint x: 556, endPoint y: 90, distance: 58.0
click at [556, 90] on strong "Issue: On the Vocation Assessments, when the assessment type is re-assessment, …" at bounding box center [434, 95] width 798 height 17
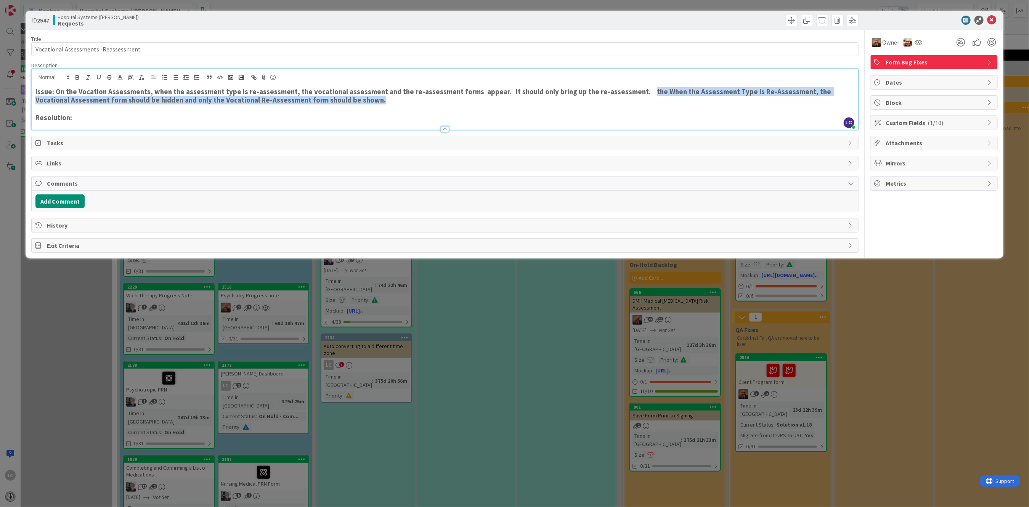
drag, startPoint x: 635, startPoint y: 92, endPoint x: 640, endPoint y: 99, distance: 7.9
click at [640, 99] on h3 "Issue: On the Vocation Assessments, when the assessment type is re-assessment, …" at bounding box center [444, 96] width 818 height 17
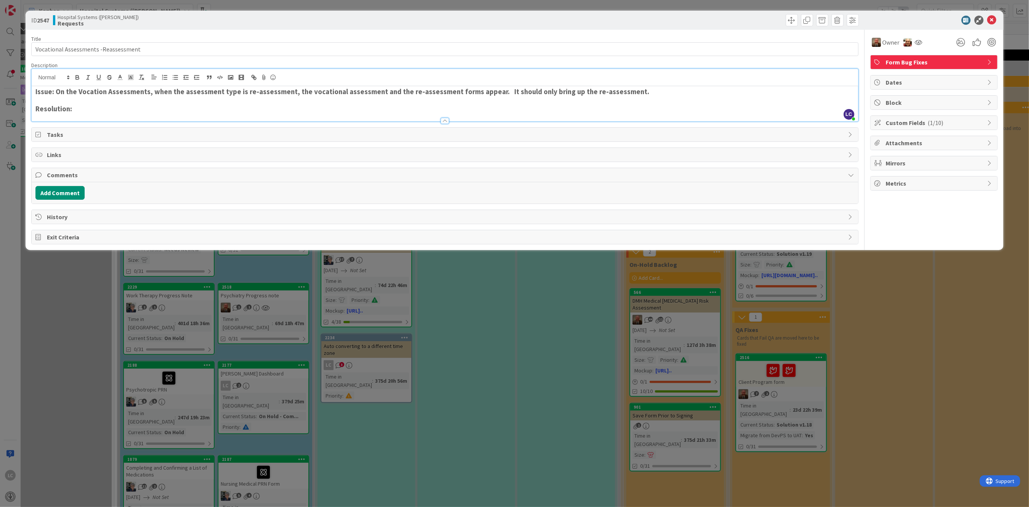
click at [624, 90] on strong "Issue: On the Vocation Assessments, when the assessment type is re-assessment, …" at bounding box center [342, 91] width 614 height 9
click at [661, 94] on h3 "Issue: On the Vocation Assessments, when the assessment type is re-assessment, …" at bounding box center [444, 92] width 818 height 8
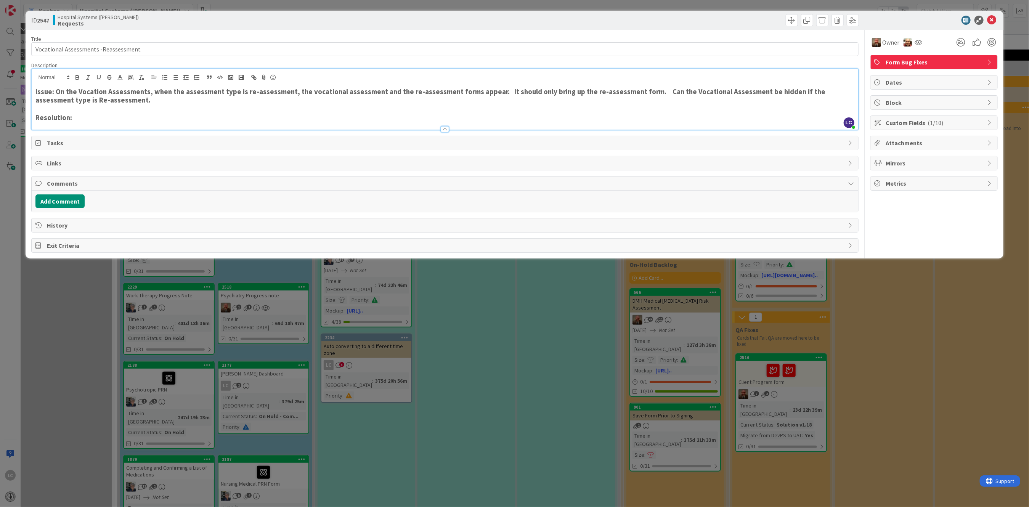
click at [654, 93] on strong "Issue: On the Vocation Assessments, when the assessment type is re-assessment, …" at bounding box center [430, 95] width 791 height 17
drag, startPoint x: 650, startPoint y: 91, endPoint x: 674, endPoint y: 89, distance: 23.7
click at [674, 89] on strong "Issue: On the Vocation Assessments, when the assessment type is re-assessment, …" at bounding box center [430, 95] width 791 height 17
click at [738, 93] on strong "Issue: On the Vocation Assessments, when the assessment type is re-assessment, …" at bounding box center [444, 95] width 819 height 17
click at [991, 19] on icon at bounding box center [991, 20] width 9 height 9
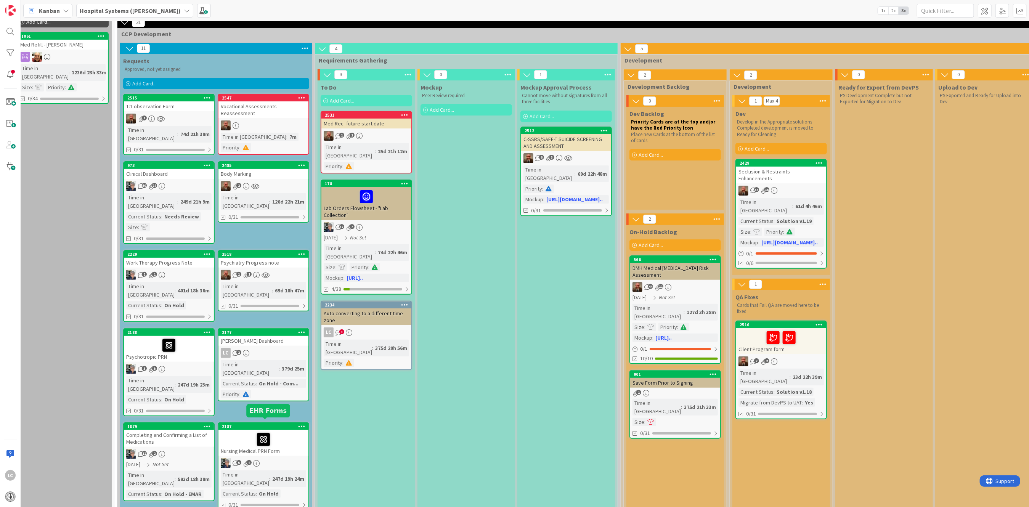
scroll to position [0, 10]
